Goal: Information Seeking & Learning: Learn about a topic

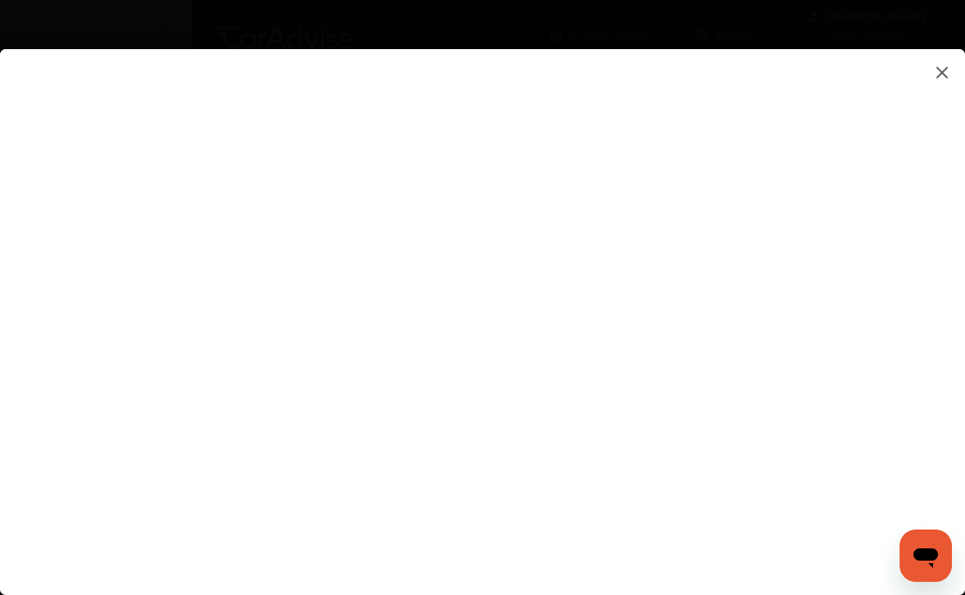
click at [759, 241] on flutter-view at bounding box center [482, 305] width 965 height 513
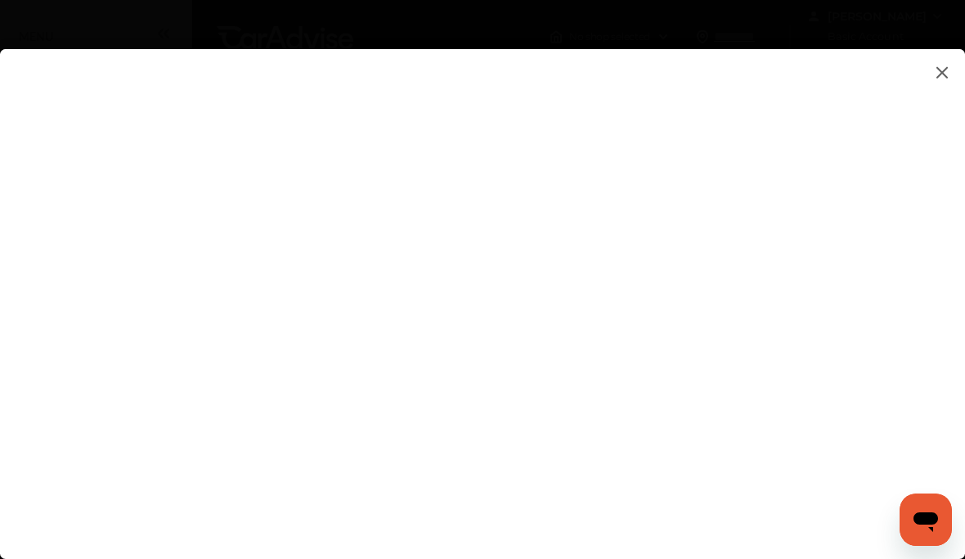
type input "*****"
click at [64, 442] on flutter-view "******" at bounding box center [482, 305] width 965 height 513
type input "**********"
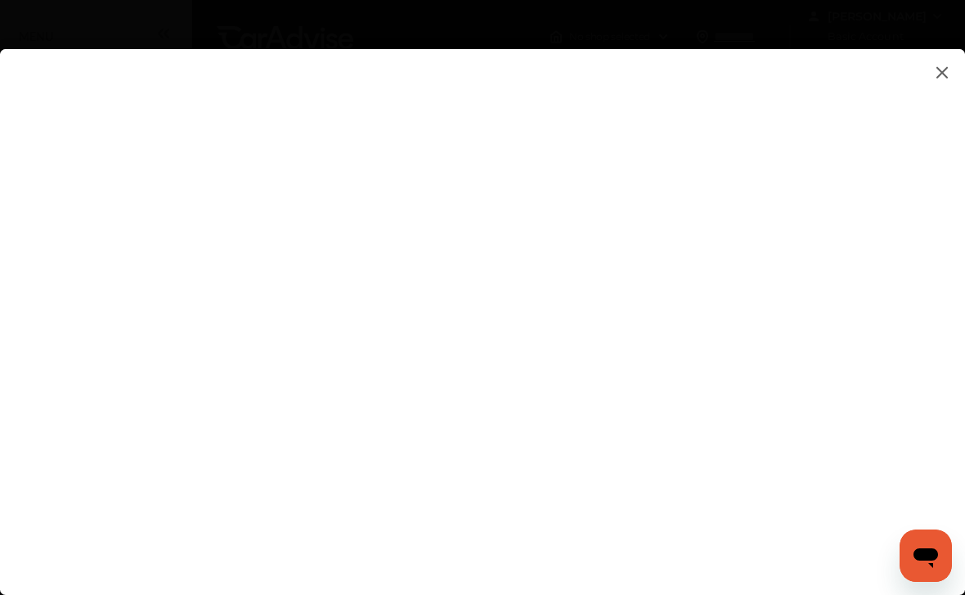
click at [505, 469] on flutter-view at bounding box center [482, 305] width 965 height 513
click at [125, 313] on flutter-view at bounding box center [482, 305] width 965 height 513
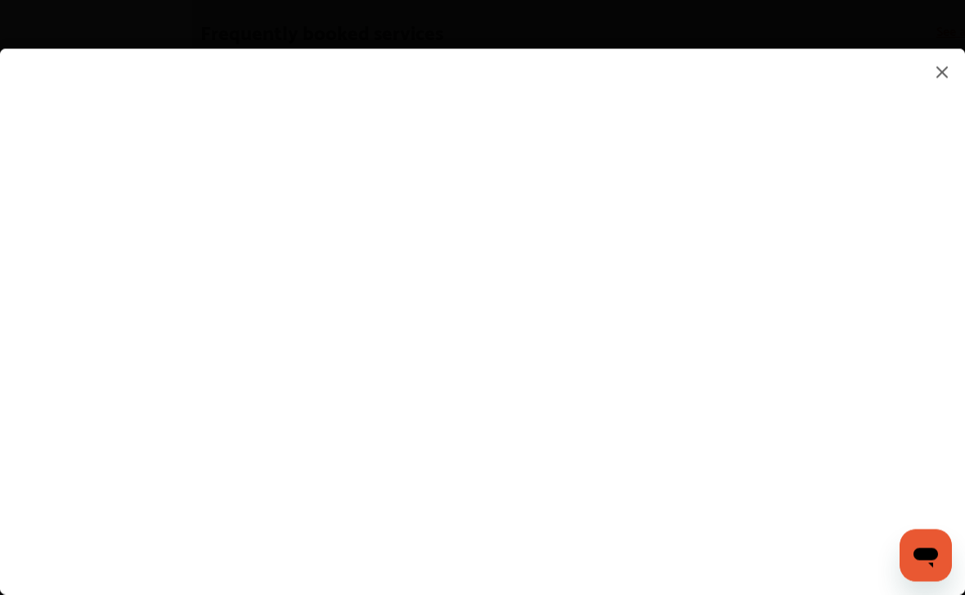
scroll to position [891, 0]
click at [949, 82] on img at bounding box center [942, 72] width 20 height 20
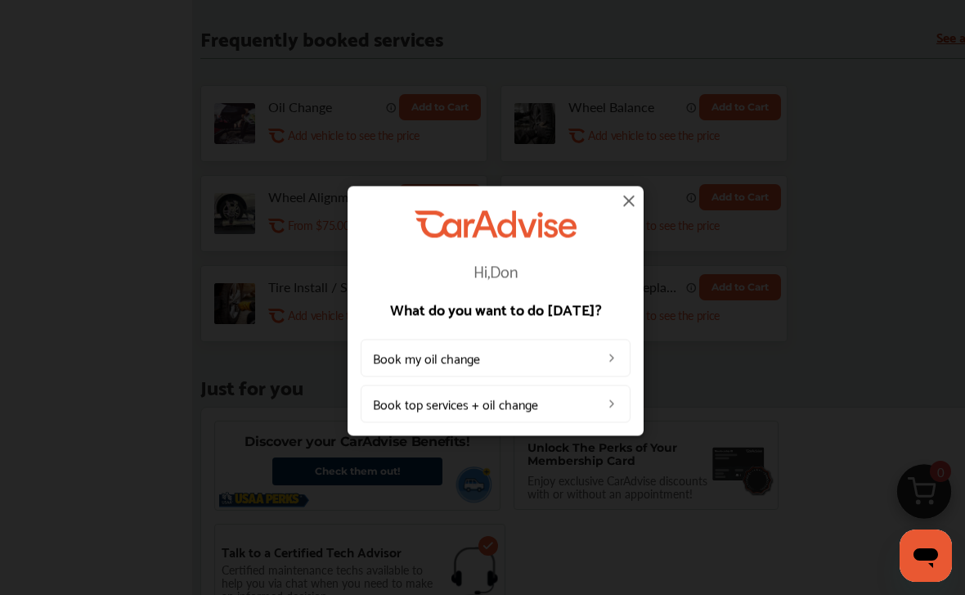
click at [634, 204] on img at bounding box center [629, 201] width 20 height 20
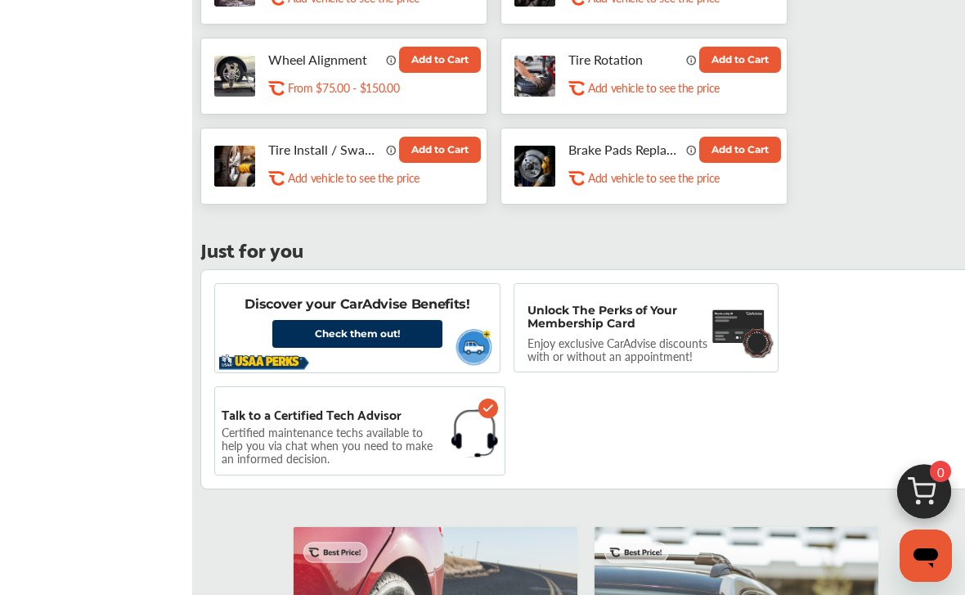
scroll to position [1029, 0]
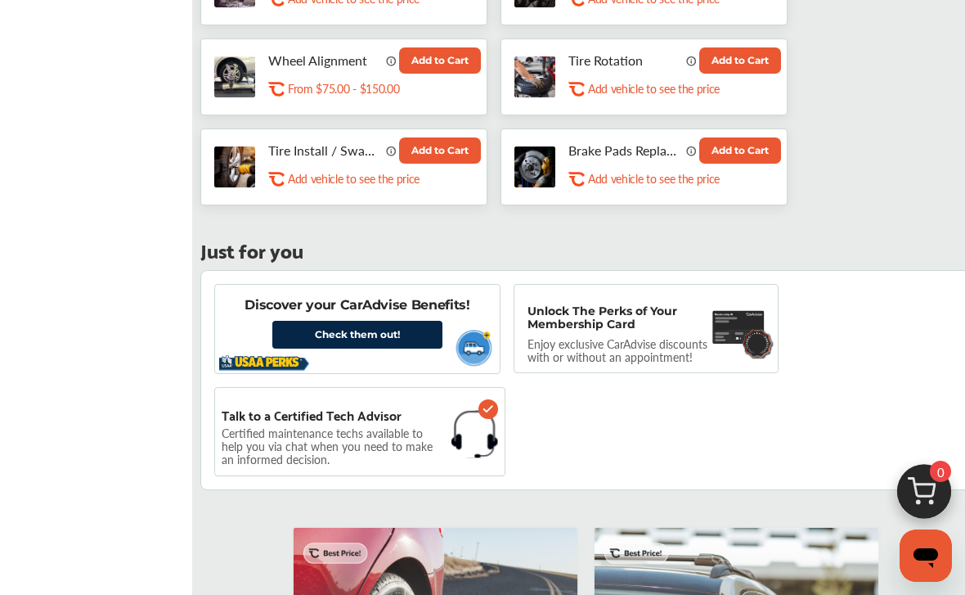
click at [301, 337] on link "Check them out!" at bounding box center [357, 335] width 170 height 28
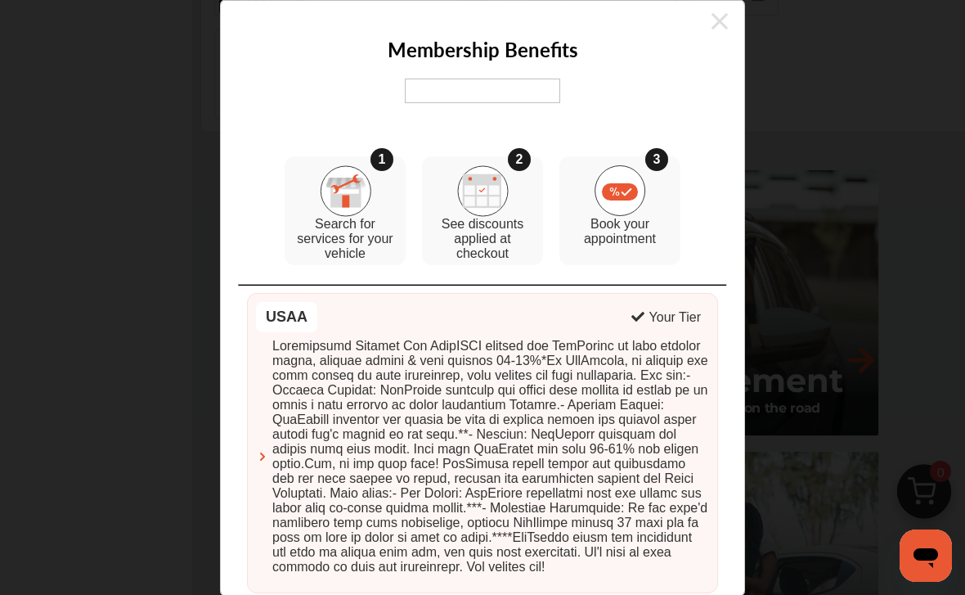
scroll to position [1385, 0]
click at [725, 17] on icon at bounding box center [719, 21] width 16 height 26
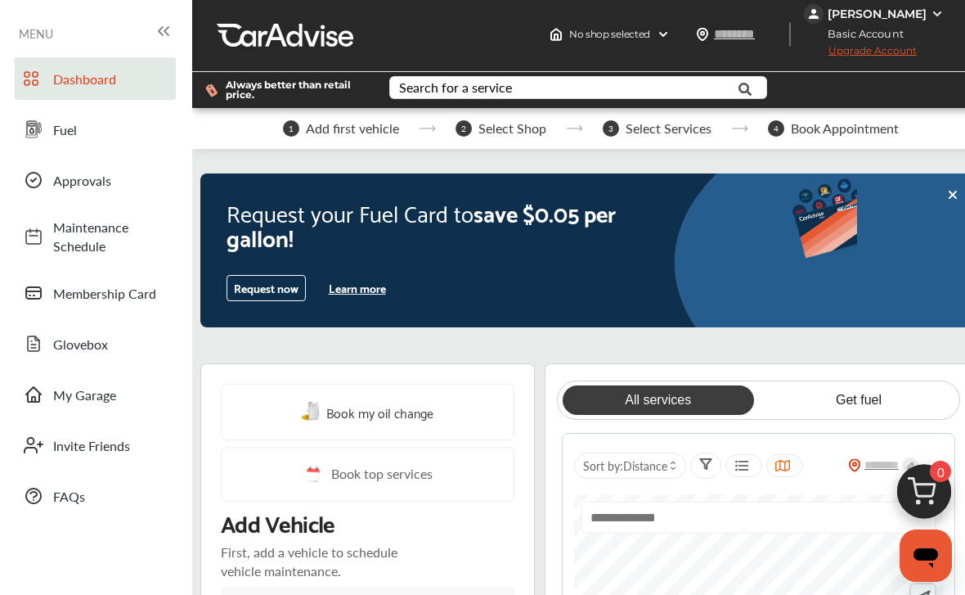
scroll to position [2, 0]
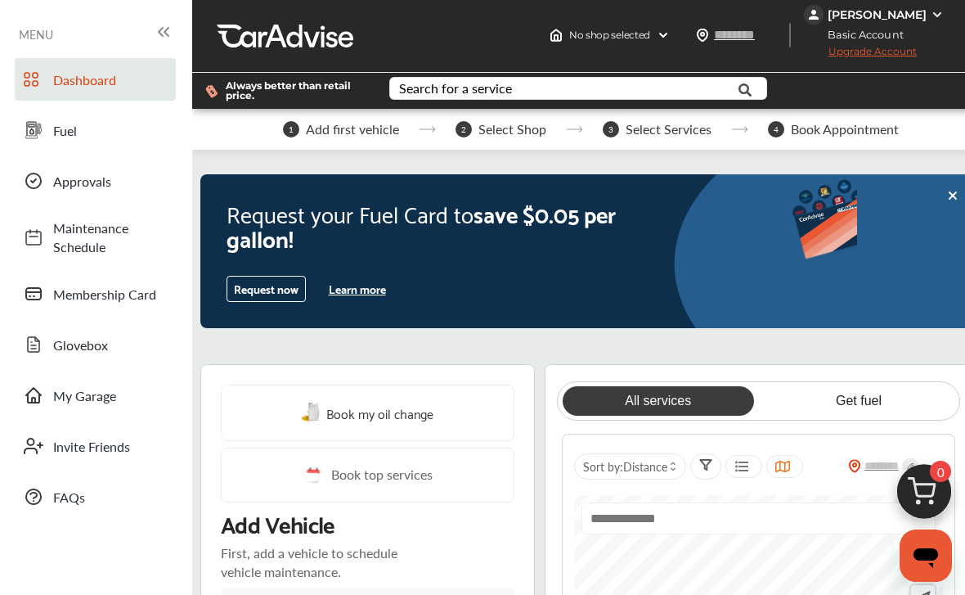
click at [354, 301] on button "Learn more" at bounding box center [357, 288] width 70 height 25
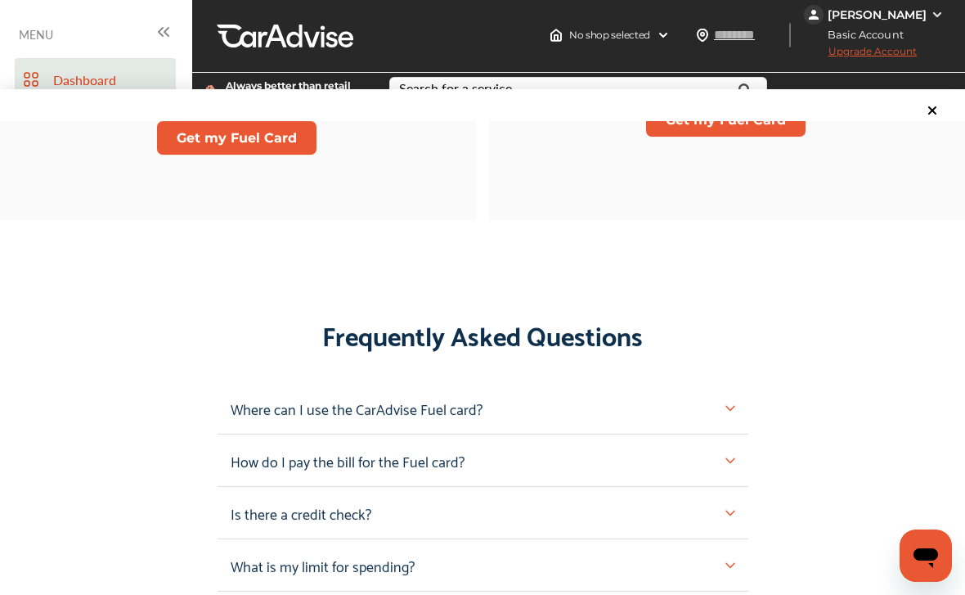
scroll to position [1394, 0]
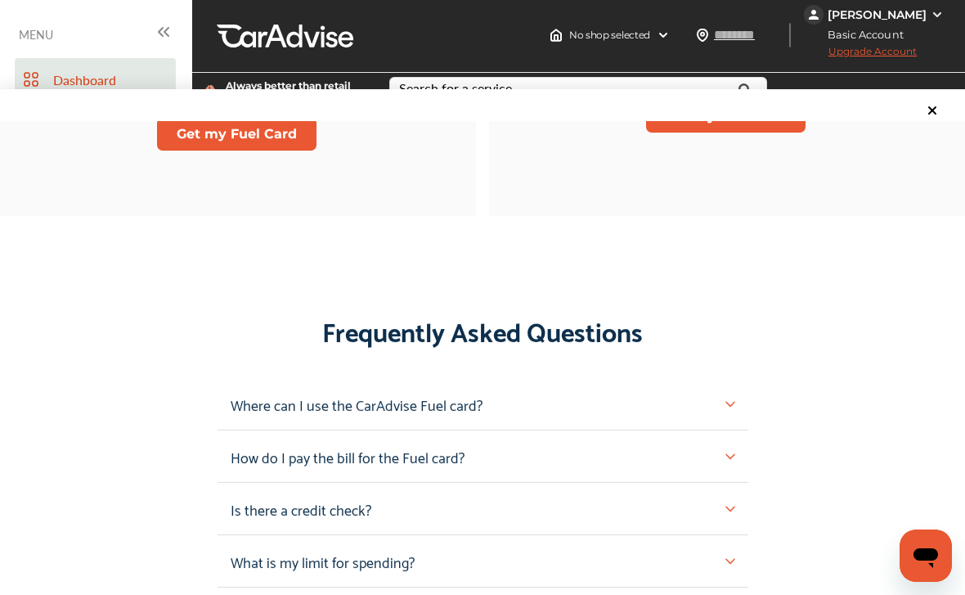
click at [214, 408] on div "Frequently Asked Questions Where can I use the CarAdvise Fuel card? How do I pa…" at bounding box center [482, 447] width 965 height 280
click at [242, 411] on p "Where can I use the CarAdvise Fuel card?" at bounding box center [357, 403] width 252 height 25
click at [734, 409] on img at bounding box center [730, 404] width 10 height 10
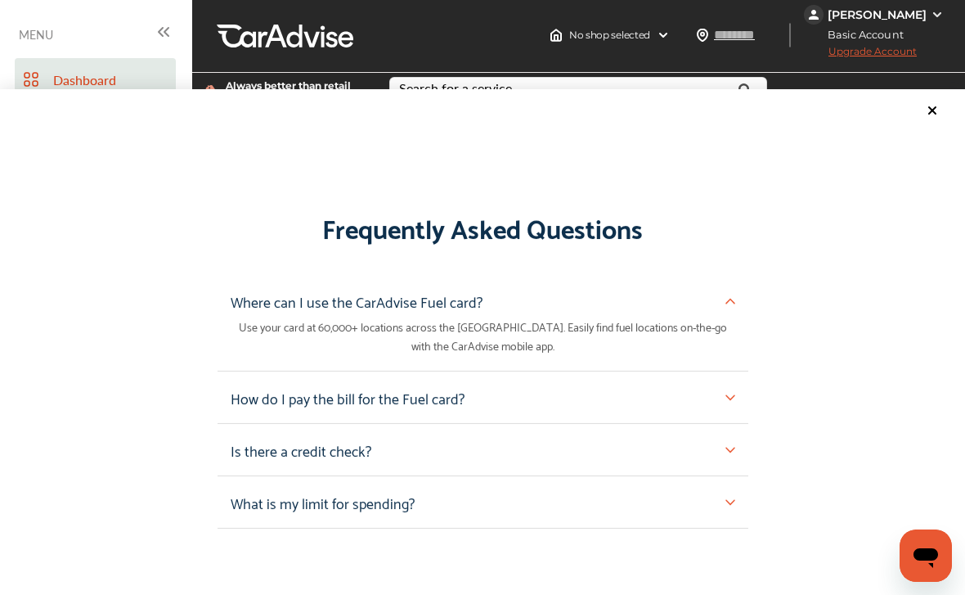
scroll to position [1499, 0]
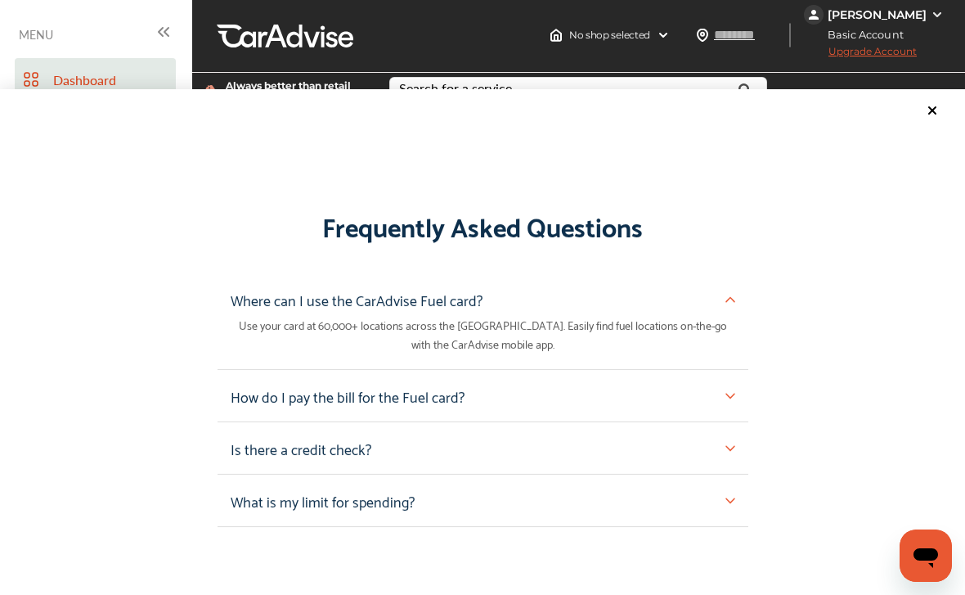
click at [730, 401] on img at bounding box center [730, 396] width 10 height 10
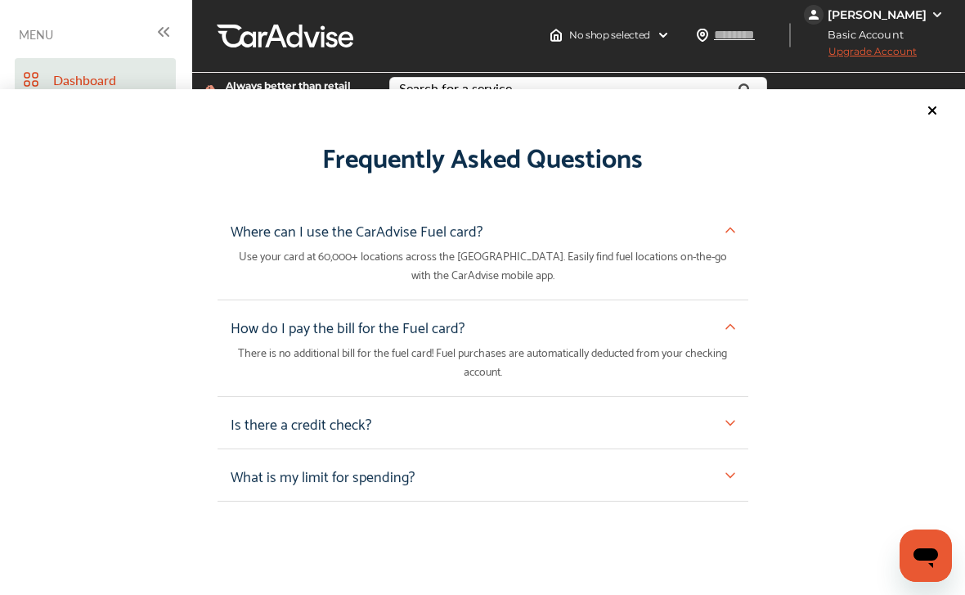
scroll to position [1570, 0]
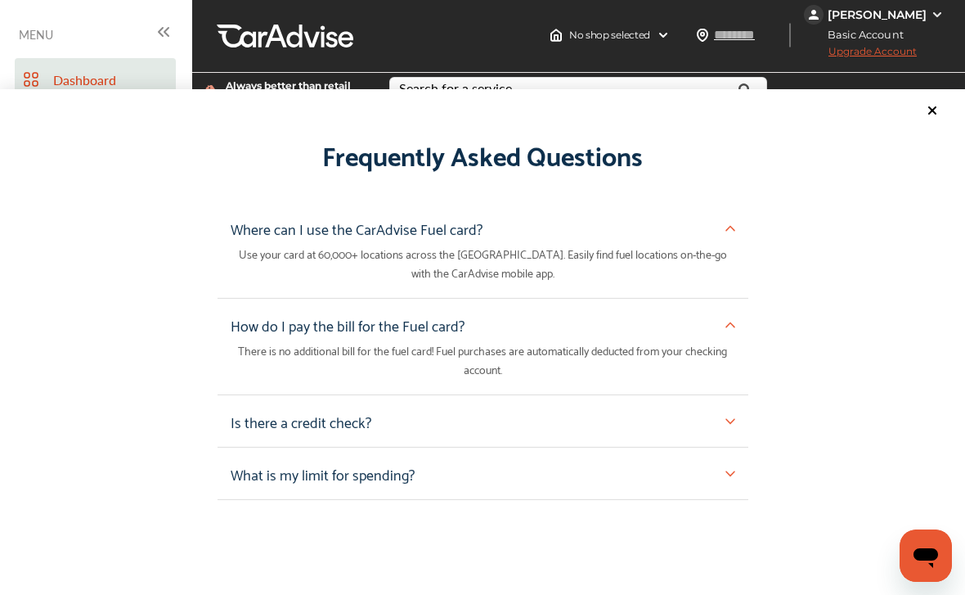
click at [734, 426] on img at bounding box center [730, 421] width 10 height 10
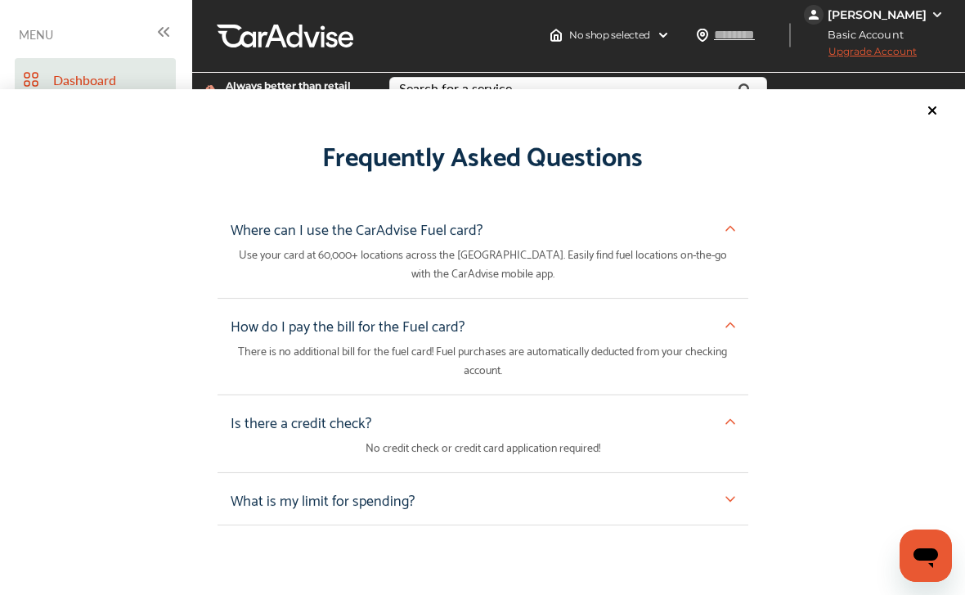
click at [732, 504] on img at bounding box center [730, 499] width 10 height 10
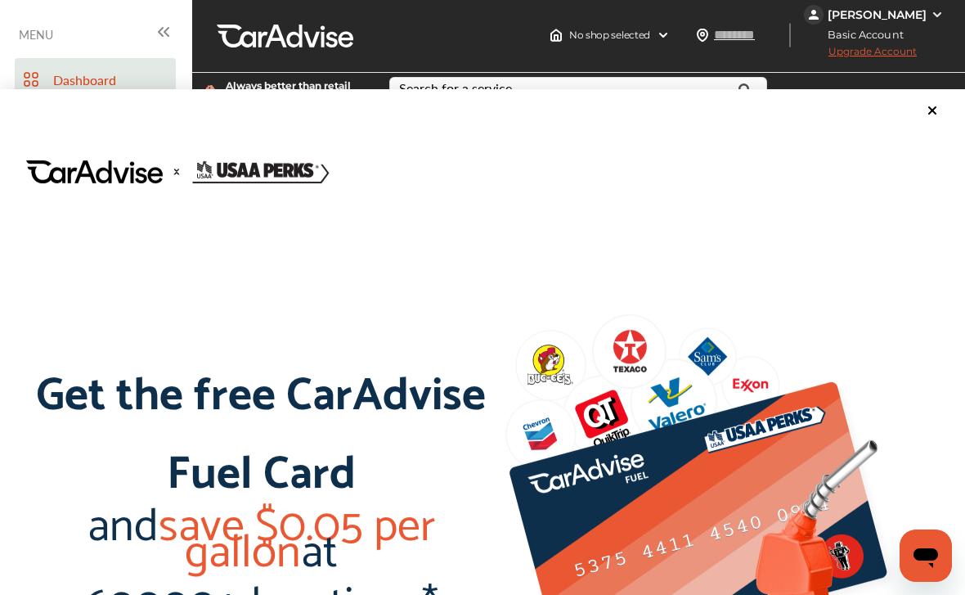
scroll to position [0, 0]
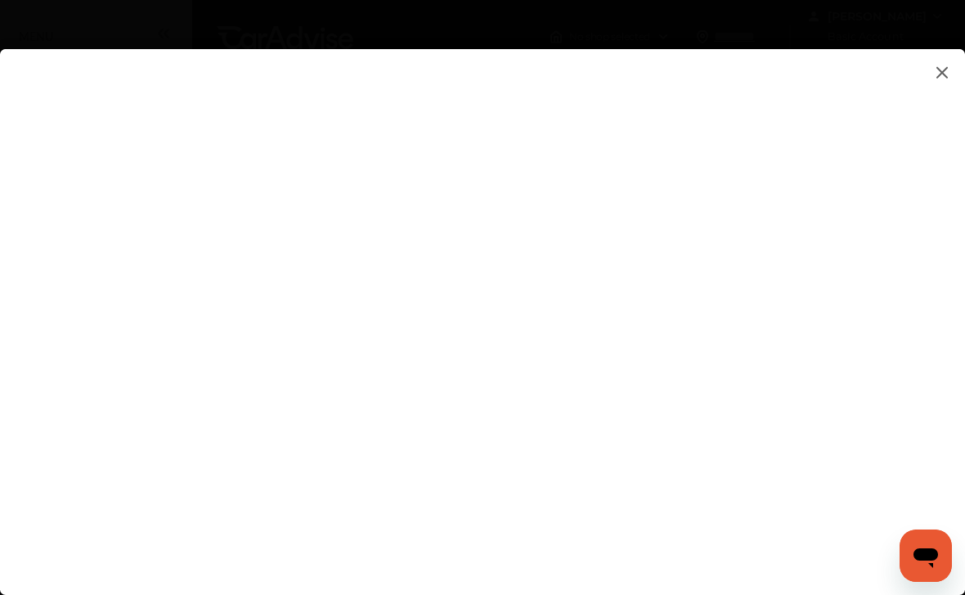
click at [941, 76] on img at bounding box center [942, 72] width 20 height 20
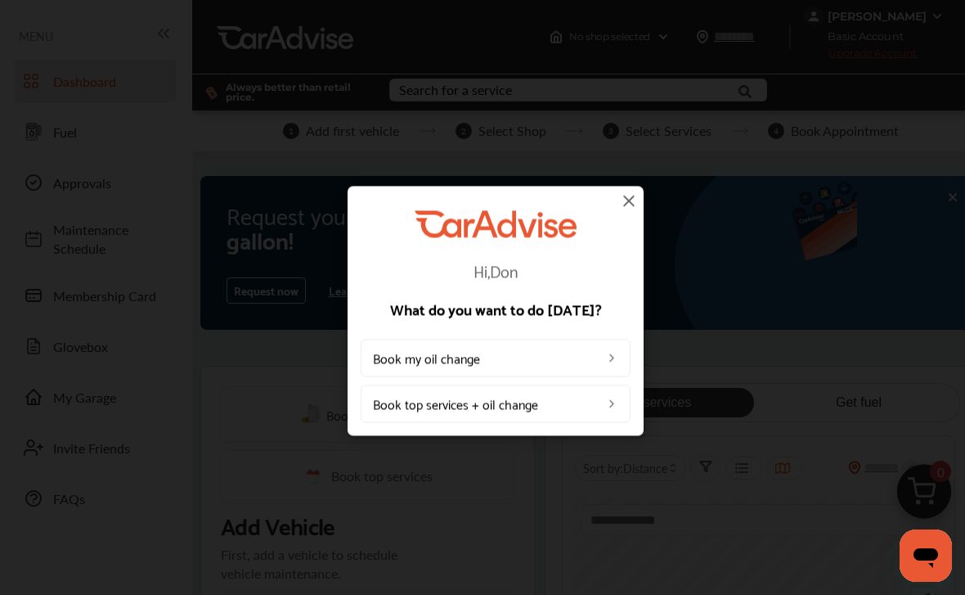
click at [629, 200] on img at bounding box center [629, 201] width 20 height 20
